Goal: Task Accomplishment & Management: Use online tool/utility

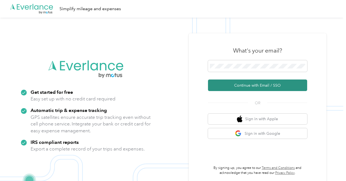
click at [263, 89] on button "Continue with Email / SSO" at bounding box center [257, 86] width 99 height 12
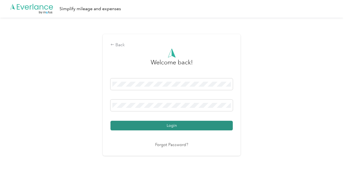
click at [185, 124] on button "Login" at bounding box center [171, 126] width 122 height 10
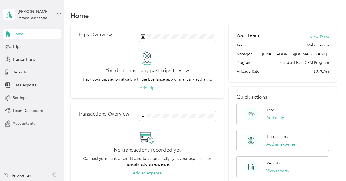
click at [25, 122] on span "Accountants" at bounding box center [24, 124] width 22 height 6
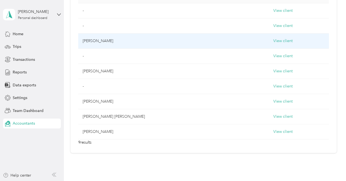
scroll to position [106, 0]
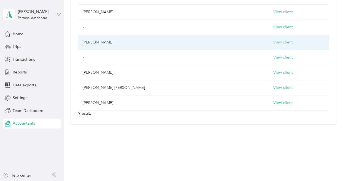
click at [273, 41] on button "View client" at bounding box center [282, 42] width 19 height 6
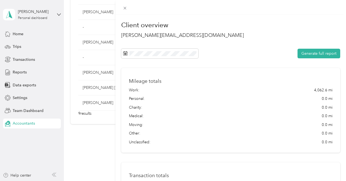
click at [199, 53] on div "Generate full report" at bounding box center [230, 54] width 219 height 10
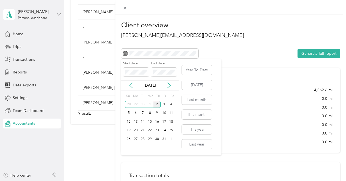
click at [131, 86] on icon at bounding box center [131, 86] width 6 height 6
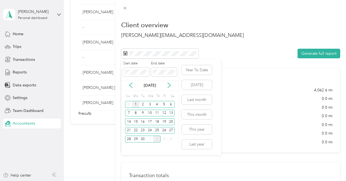
click at [137, 105] on div "1" at bounding box center [135, 104] width 7 height 7
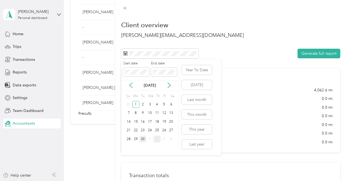
click at [143, 138] on div "30" at bounding box center [142, 139] width 7 height 7
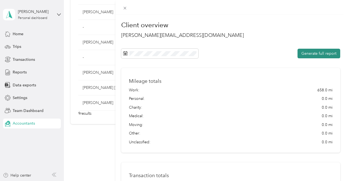
click at [317, 51] on button "Generate full report" at bounding box center [318, 54] width 43 height 10
click at [127, 10] on icon at bounding box center [124, 8] width 5 height 5
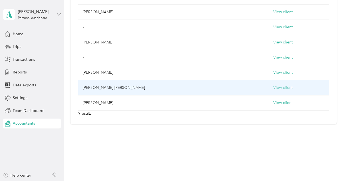
click at [273, 85] on button "View client" at bounding box center [282, 88] width 19 height 6
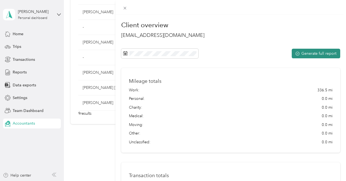
click at [310, 52] on button "Generate full report" at bounding box center [315, 54] width 48 height 10
